Goal: Task Accomplishment & Management: Manage account settings

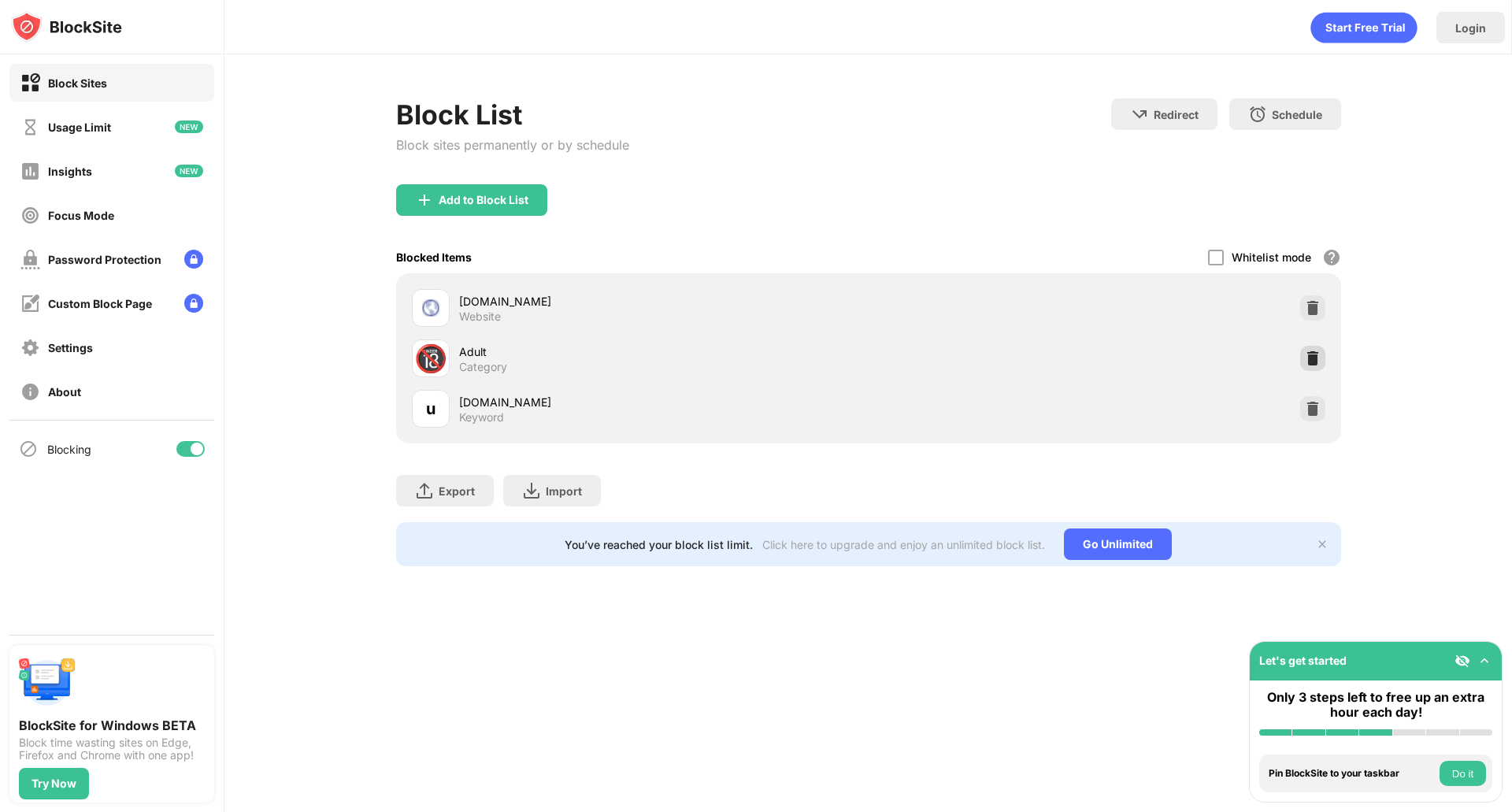
click at [1305, 358] on img at bounding box center [1313, 359] width 16 height 16
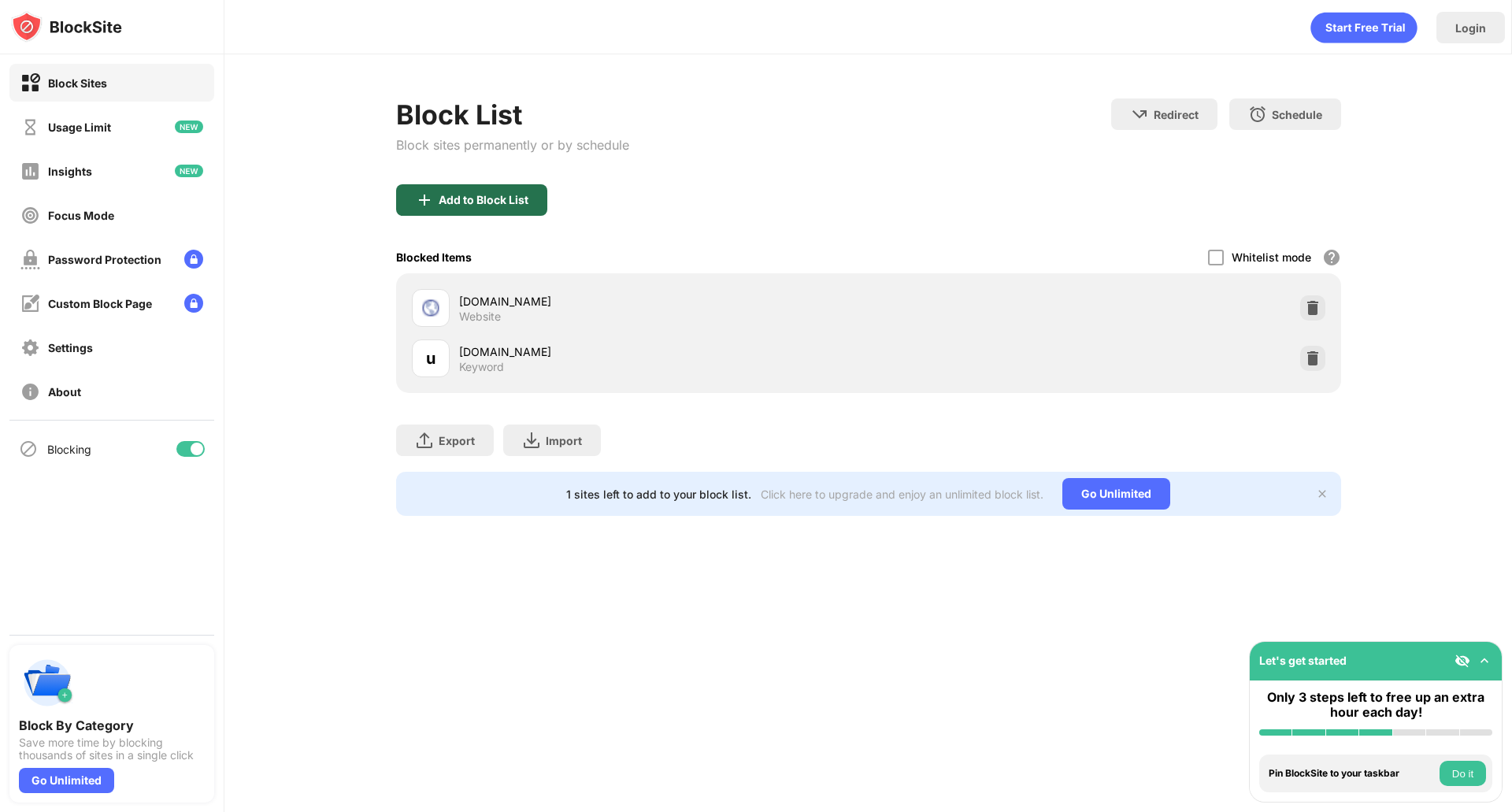
click at [519, 201] on div "Add to Block List" at bounding box center [483, 200] width 90 height 13
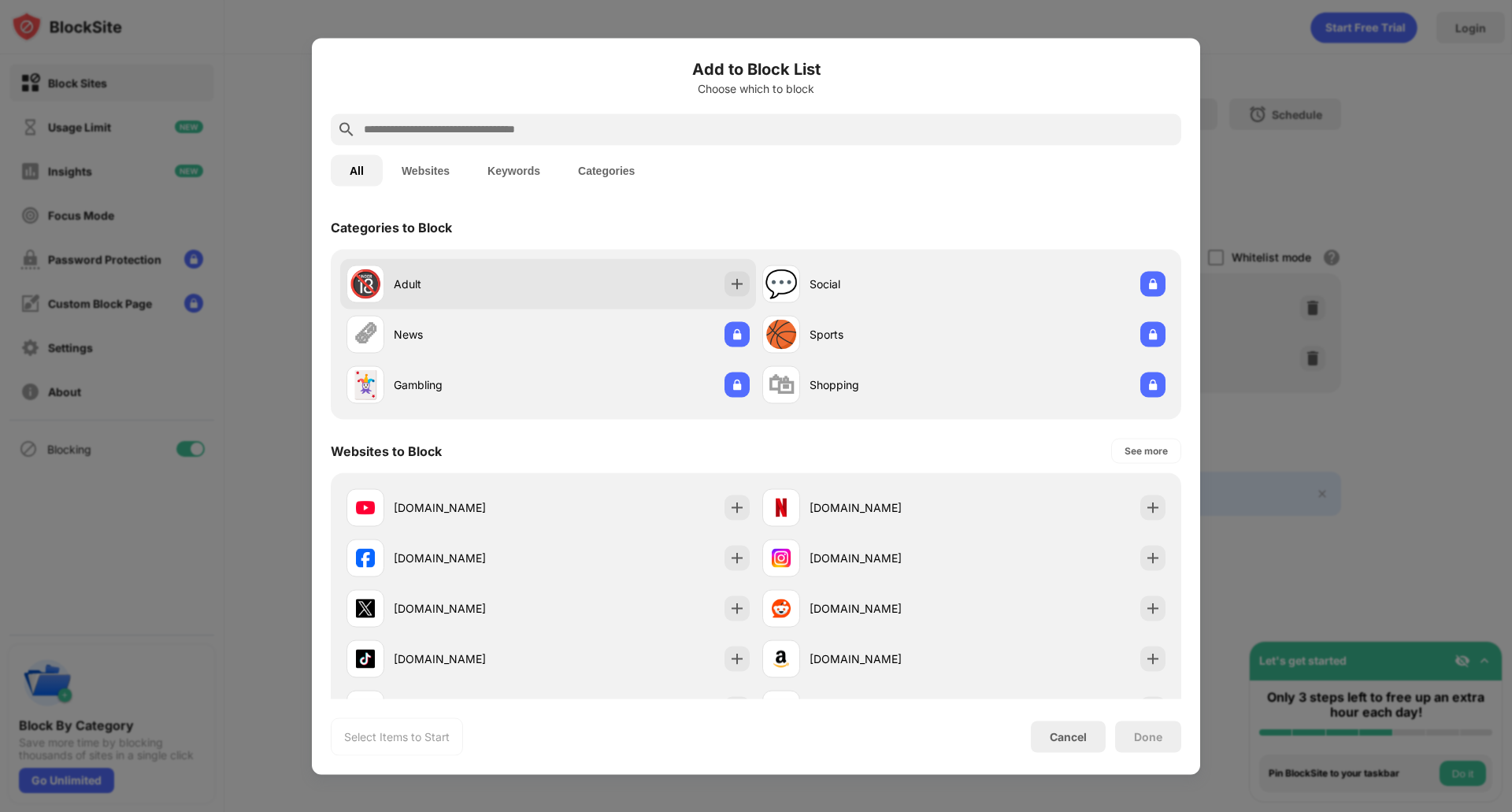
click at [550, 281] on div "🔞 Adult" at bounding box center [548, 283] width 416 height 51
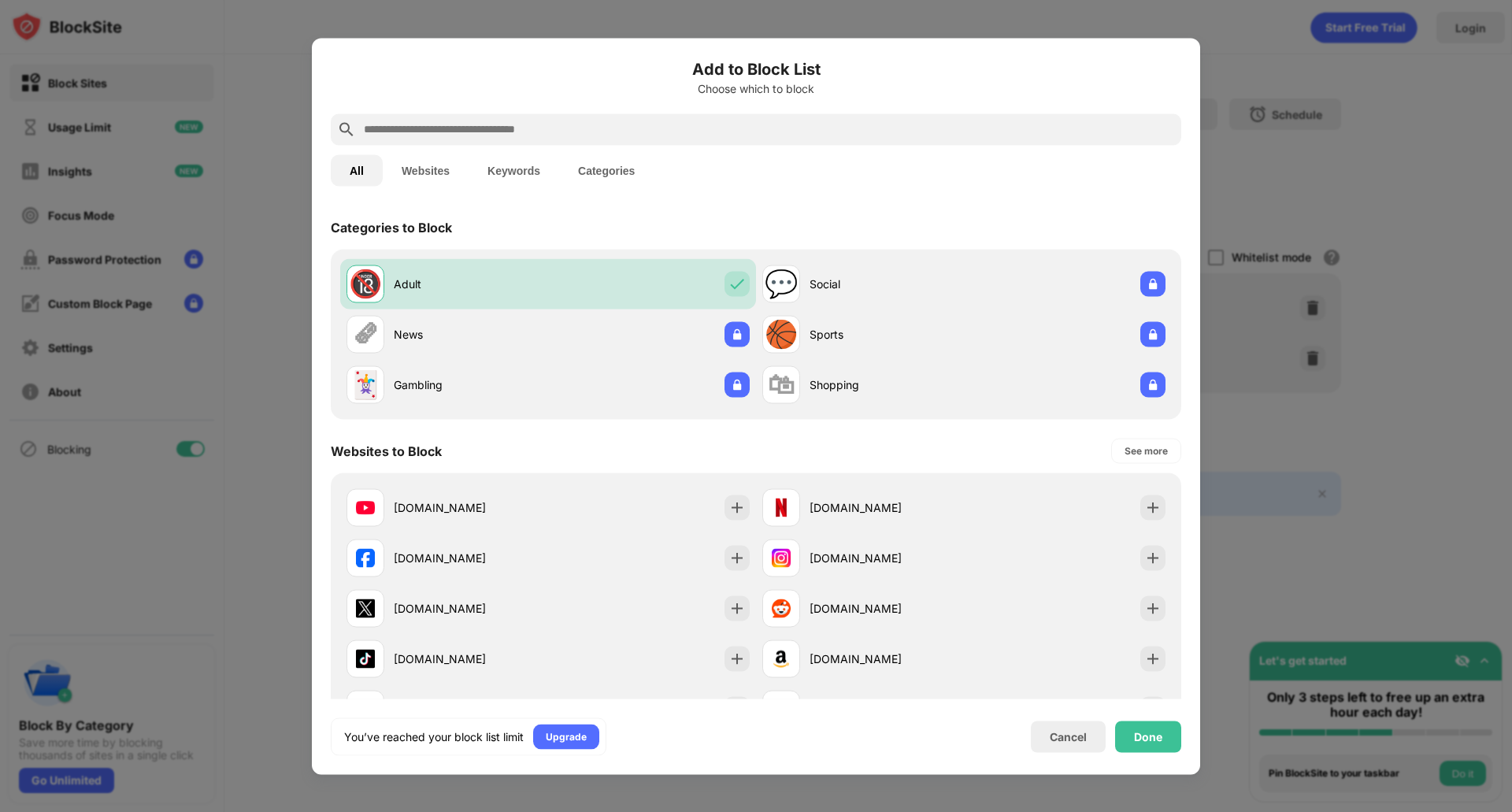
click at [1140, 718] on div "You’ve reached your block list limit Upgrade Cancel Done" at bounding box center [756, 736] width 851 height 38
click at [1141, 727] on div "Done" at bounding box center [1148, 736] width 66 height 31
